Goal: Check status: Check status

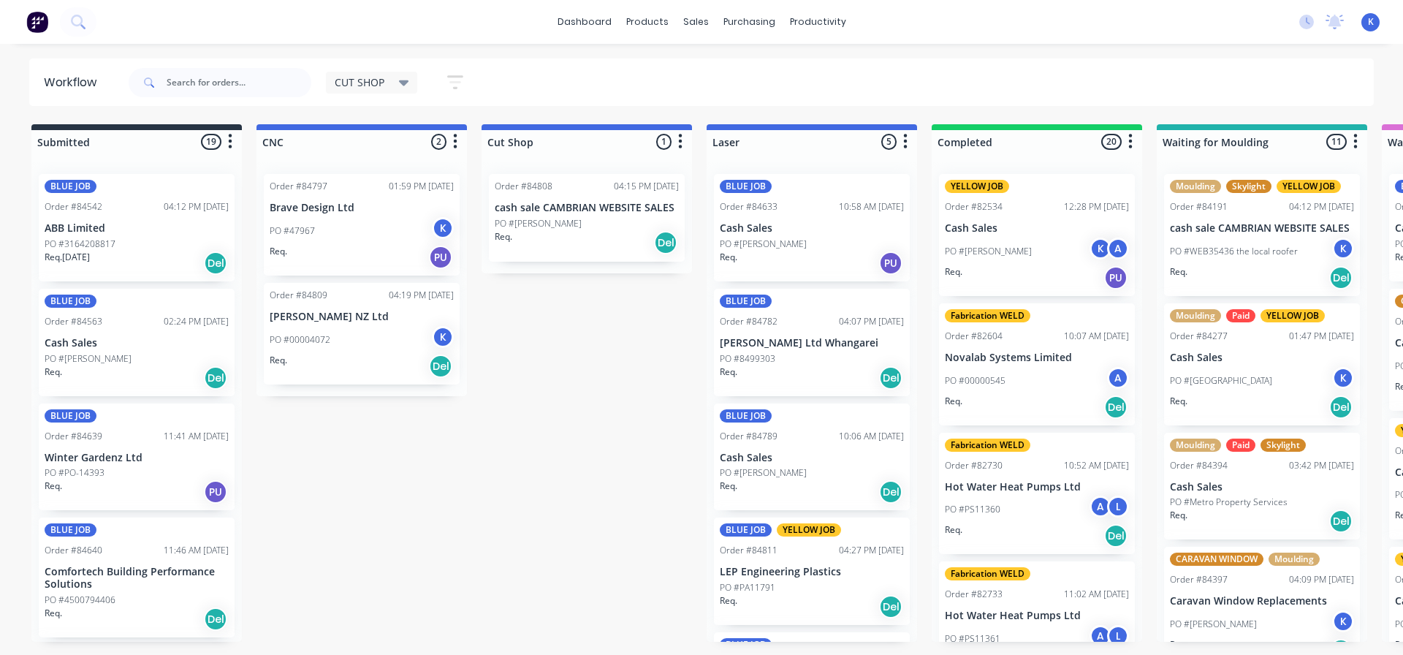
scroll to position [0, 900]
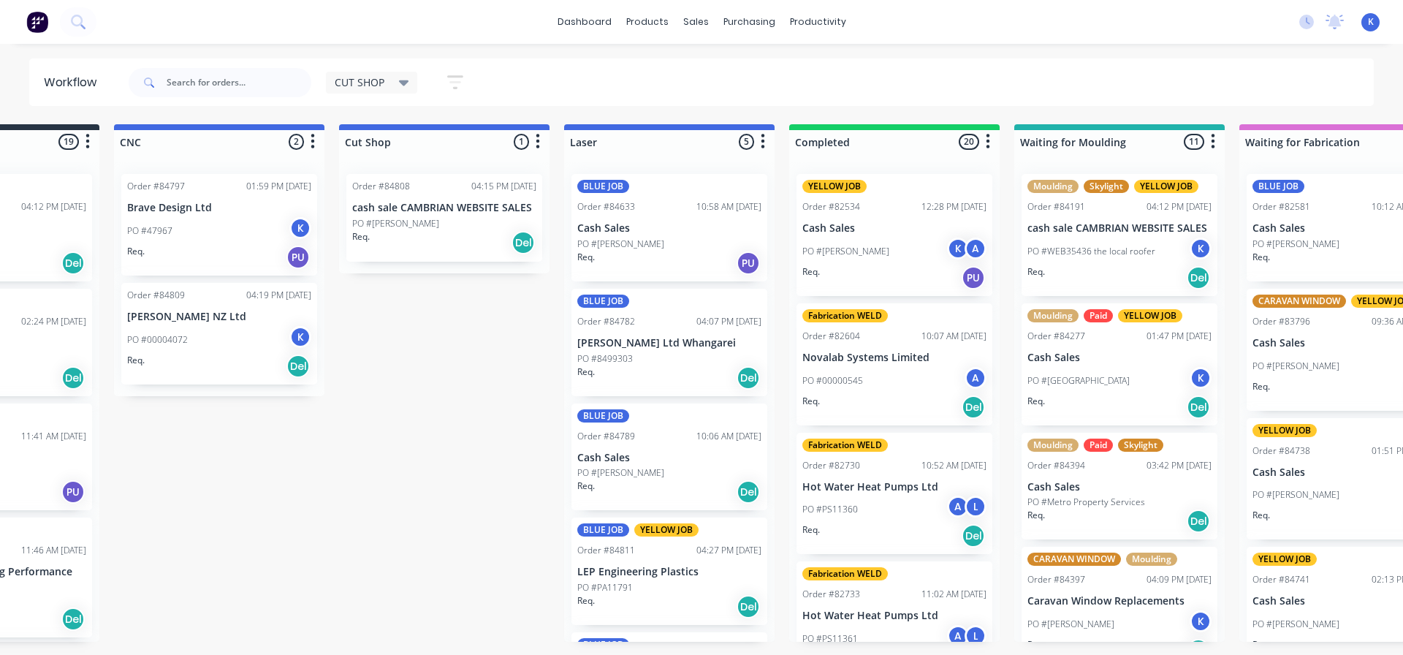
scroll to position [0, 0]
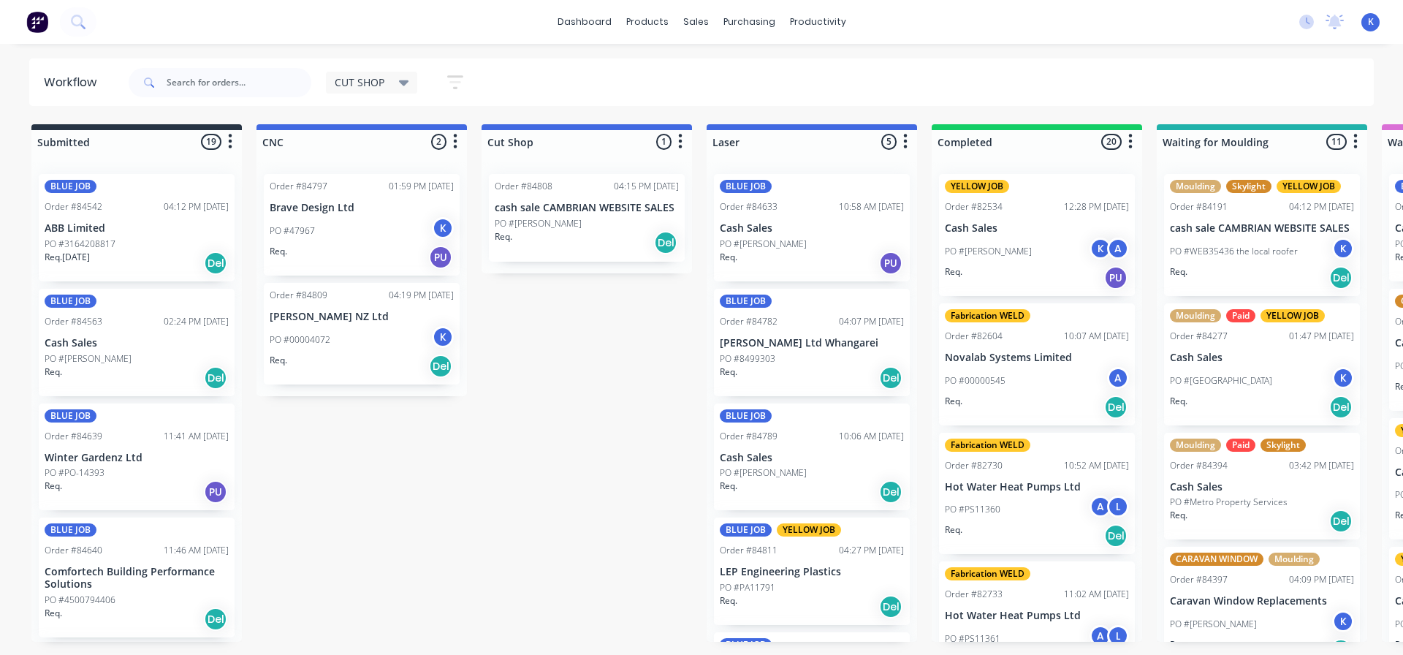
click at [301, 222] on div "PO #47967 K" at bounding box center [362, 231] width 184 height 28
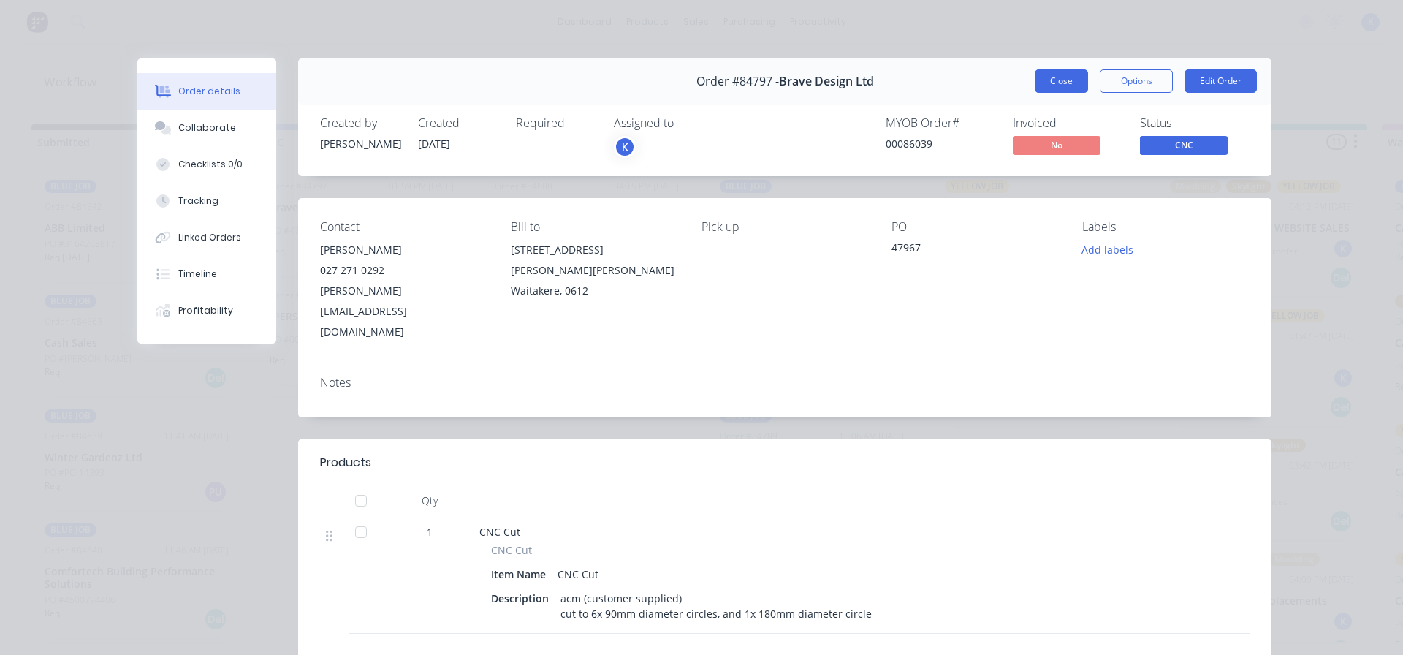
click at [1043, 75] on button "Close" at bounding box center [1061, 80] width 53 height 23
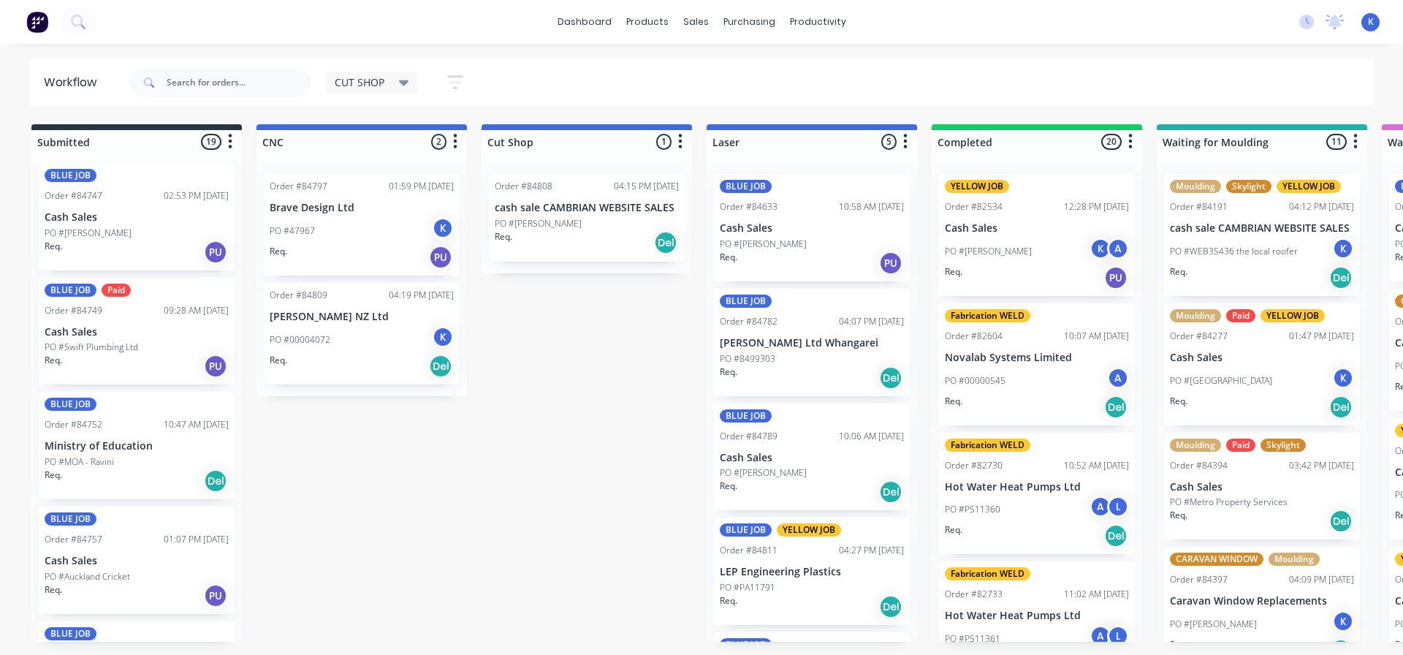
scroll to position [1535, 0]
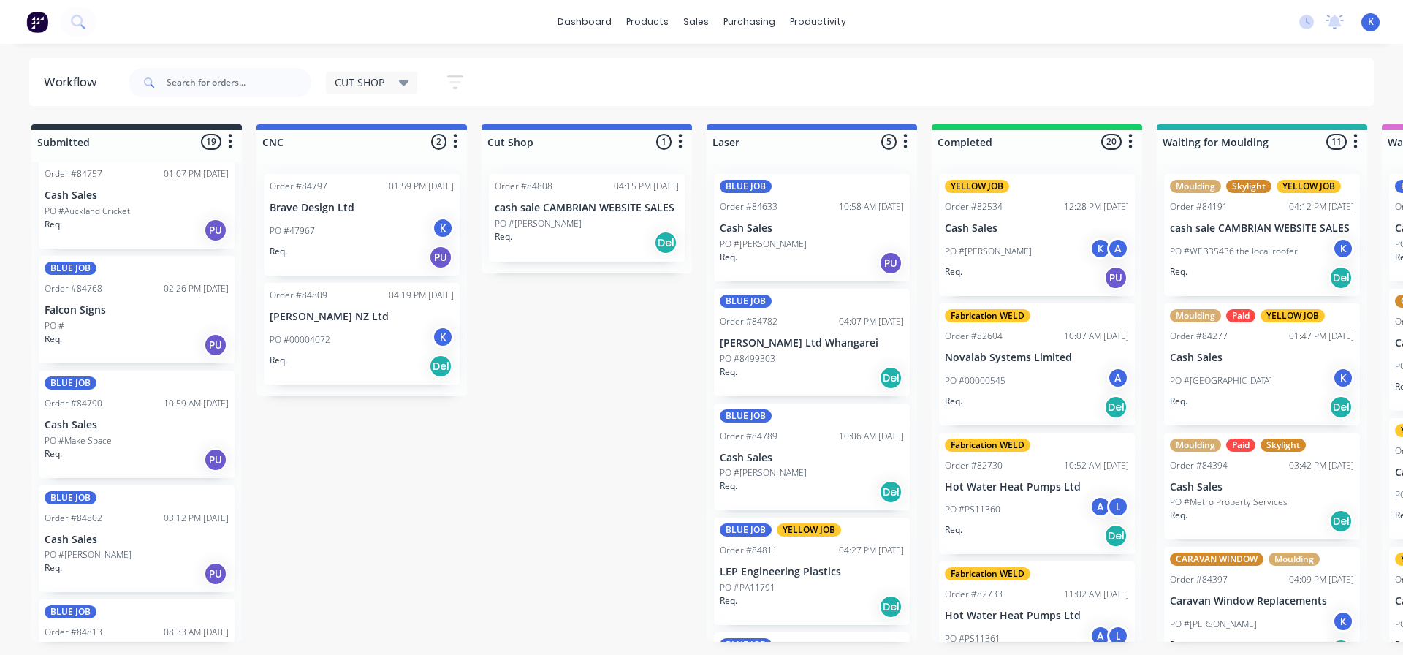
click at [375, 83] on span "CUT SHOP" at bounding box center [360, 82] width 50 height 15
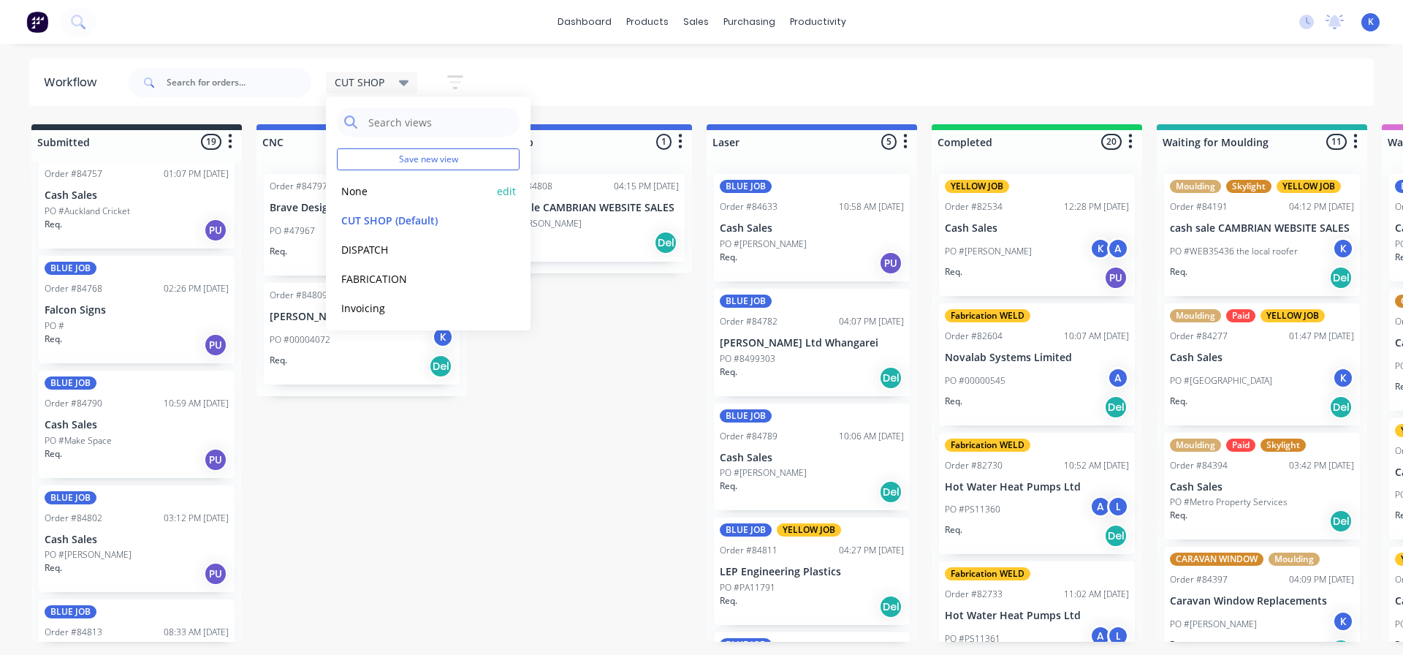
click at [376, 192] on button "None" at bounding box center [415, 191] width 156 height 17
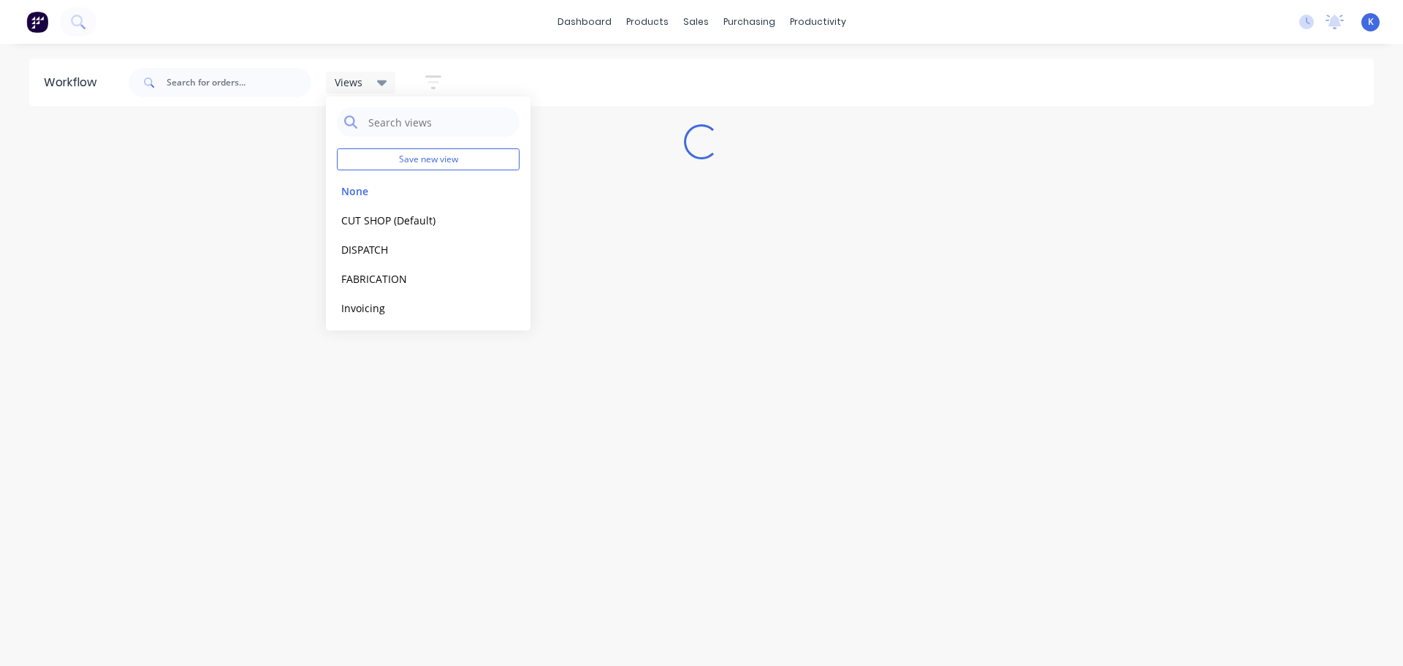
click at [453, 512] on div "Workflow Views Save new view None edit CUT SHOP (Default) edit DISPATCH edit FA…" at bounding box center [701, 347] width 1403 height 578
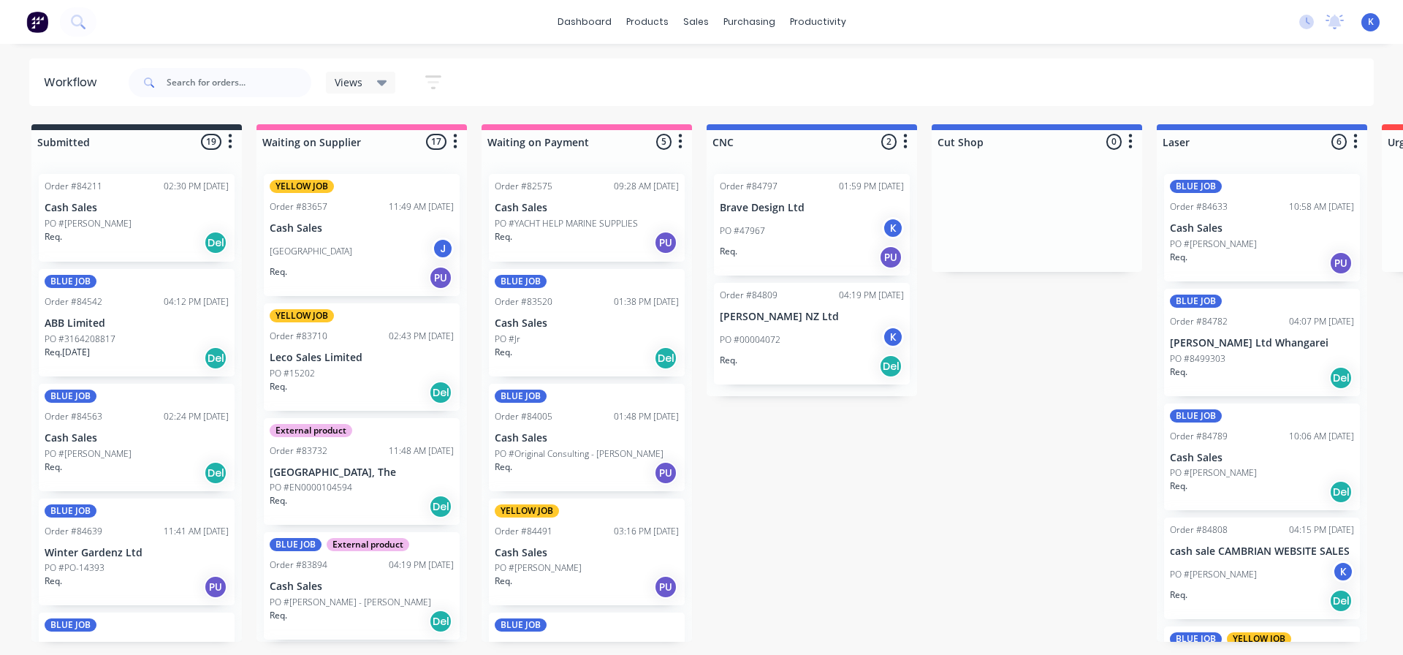
click at [375, 87] on div "Views" at bounding box center [361, 82] width 53 height 13
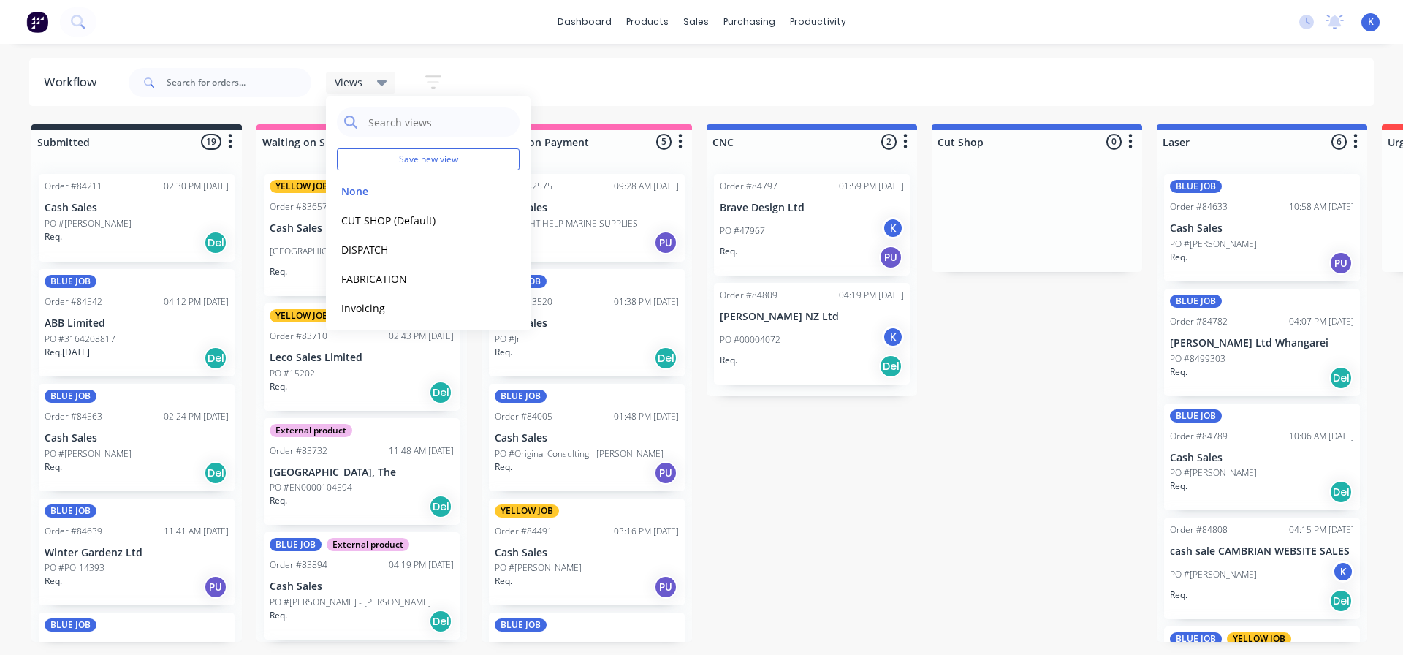
click at [426, 77] on icon "button" at bounding box center [433, 82] width 16 height 18
